Goal: Find specific page/section: Find specific page/section

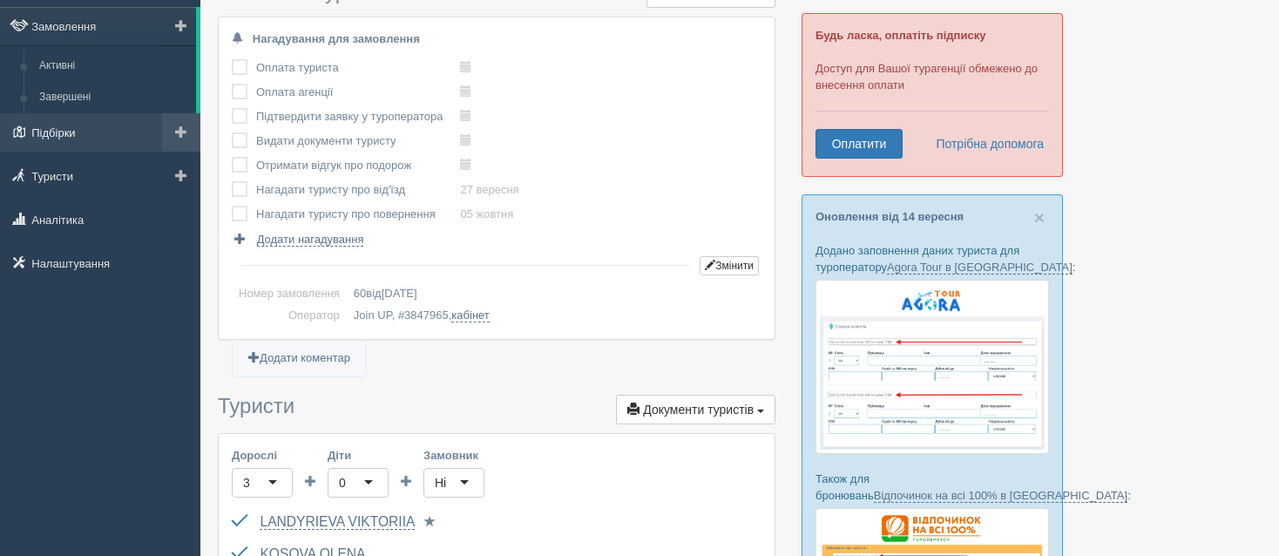
scroll to position [87, 0]
click at [128, 10] on link "Замовлення" at bounding box center [98, 26] width 196 height 38
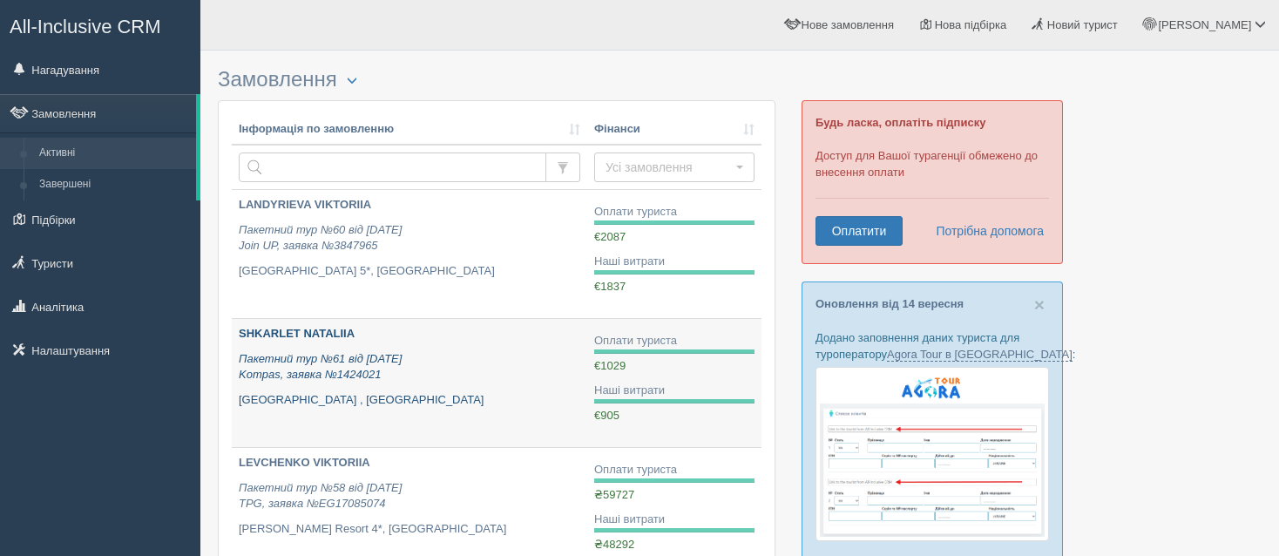
click at [392, 349] on div "SHKARLET NATALIIA Пакетний тур №61 від [DATE] Kompas, заявка №1424021 [GEOGRAPH…" at bounding box center [410, 367] width 342 height 82
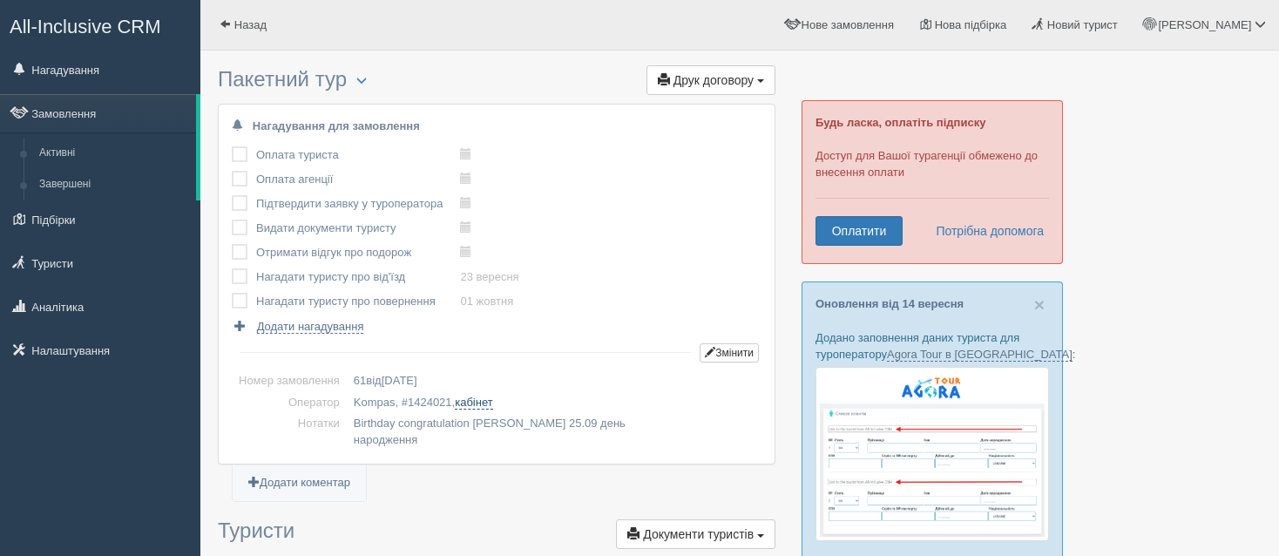
click at [459, 404] on link "кабінет" at bounding box center [473, 403] width 37 height 14
